Goal: Information Seeking & Learning: Learn about a topic

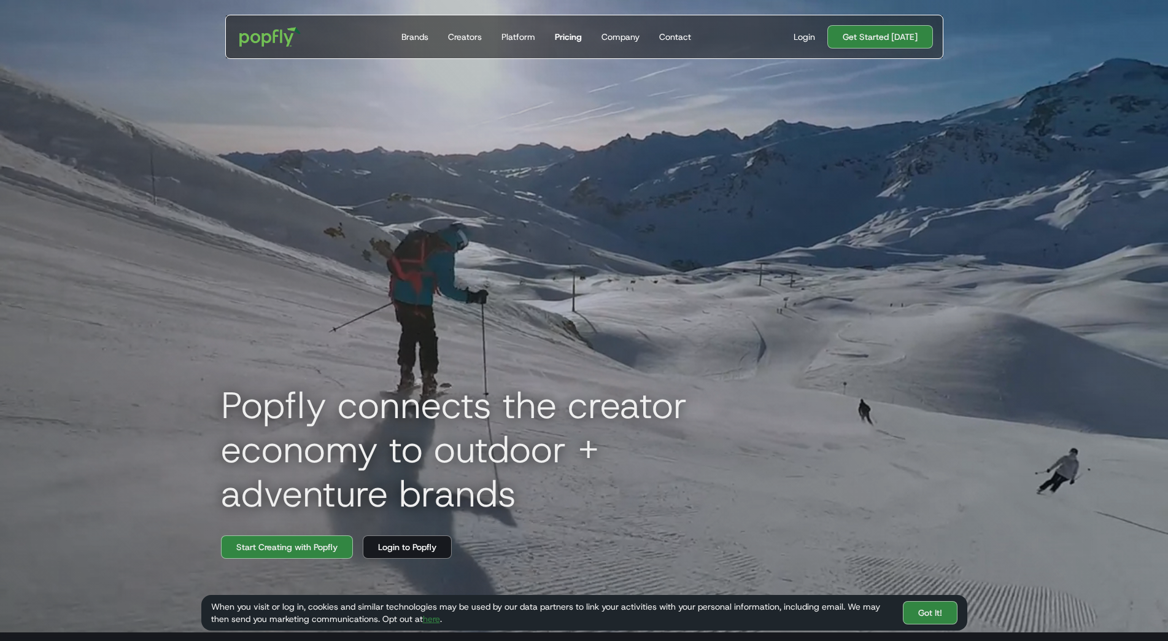
click at [571, 35] on div "Pricing" at bounding box center [568, 37] width 27 height 12
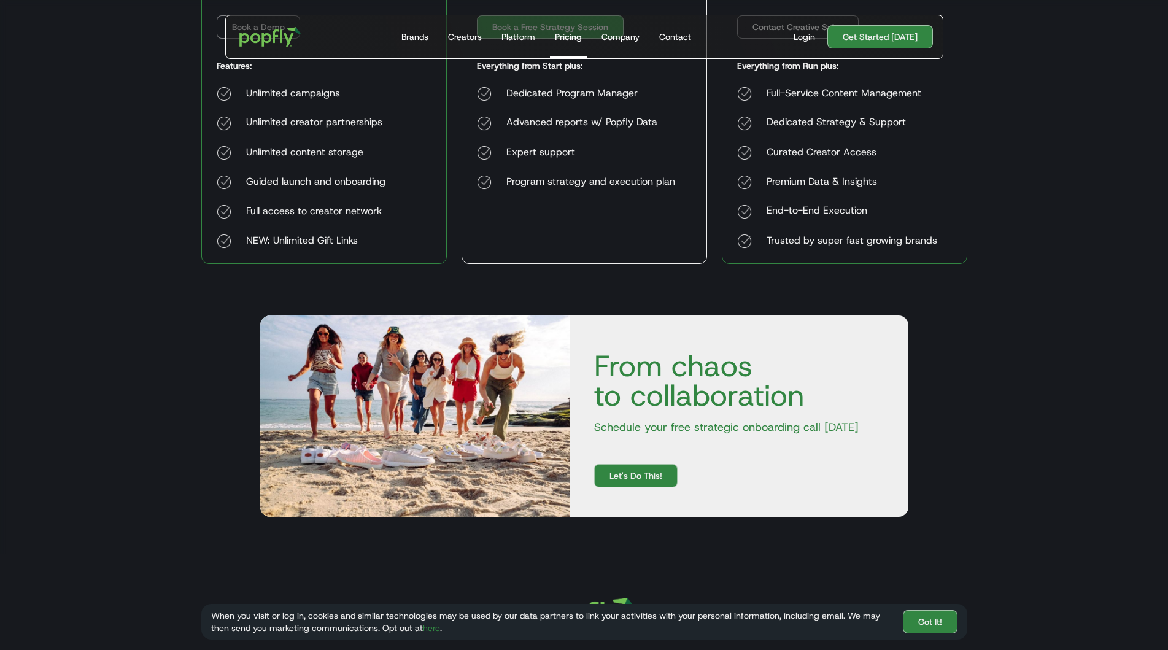
scroll to position [675, 0]
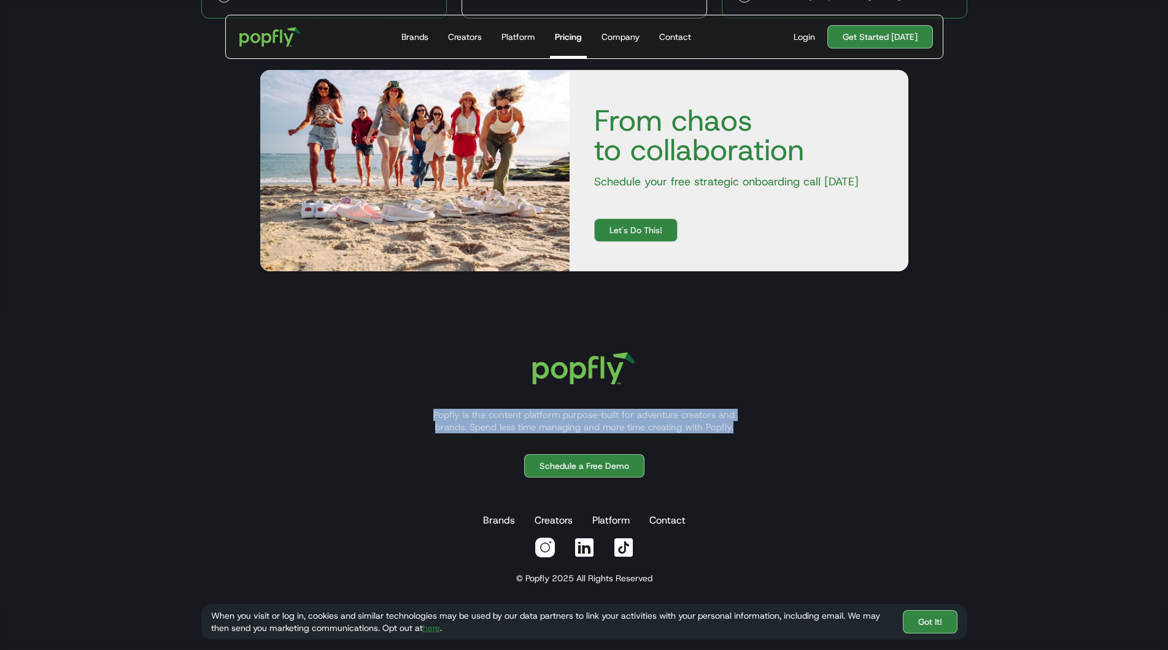
drag, startPoint x: 436, startPoint y: 410, endPoint x: 741, endPoint y: 424, distance: 305.2
click at [741, 424] on p "Popfly is the content platform purpose-built for adventure creators and brands.…" at bounding box center [583, 421] width 331 height 25
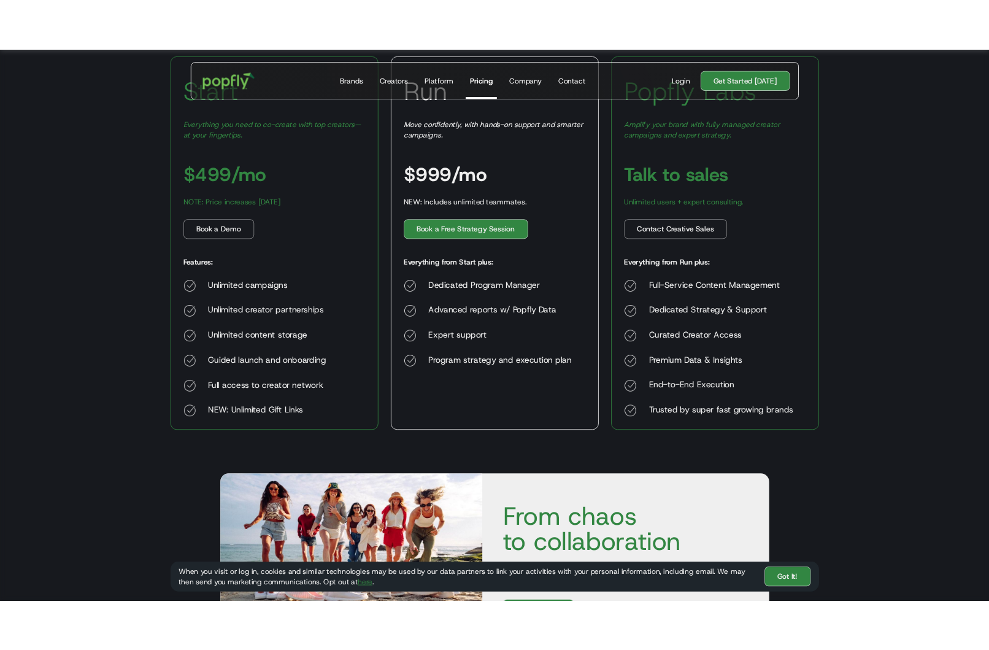
scroll to position [245, 0]
